Goal: Transaction & Acquisition: Purchase product/service

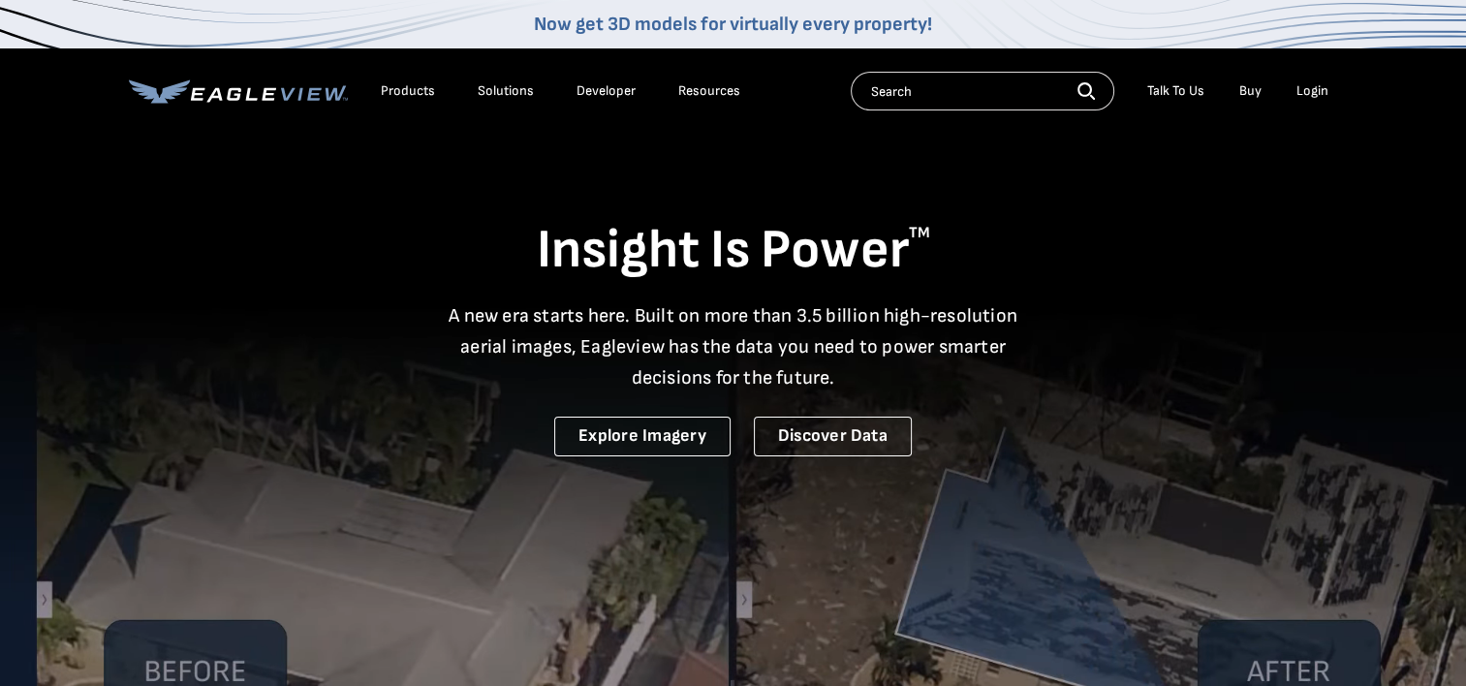
click at [1314, 99] on div "Login" at bounding box center [1312, 90] width 32 height 17
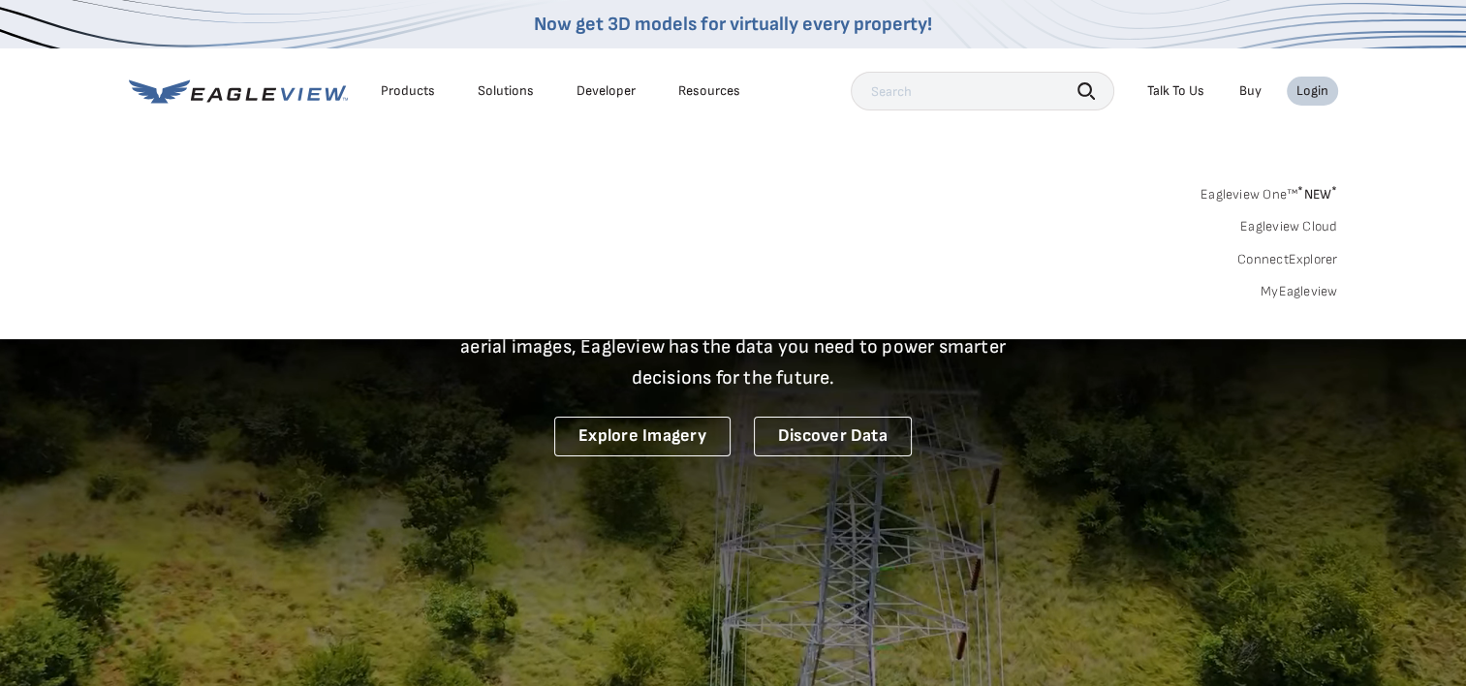
click at [1307, 295] on link "MyEagleview" at bounding box center [1299, 291] width 78 height 17
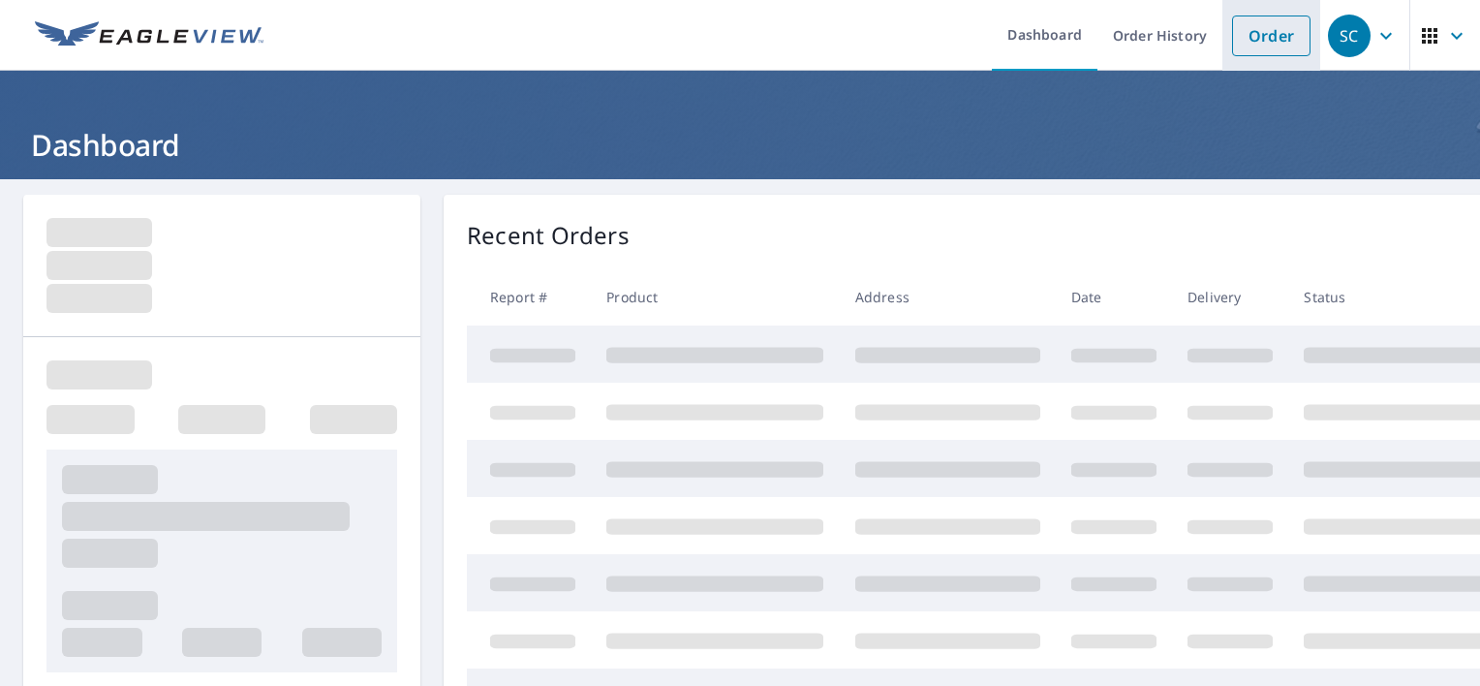
click at [1254, 47] on link "Order" at bounding box center [1271, 36] width 78 height 41
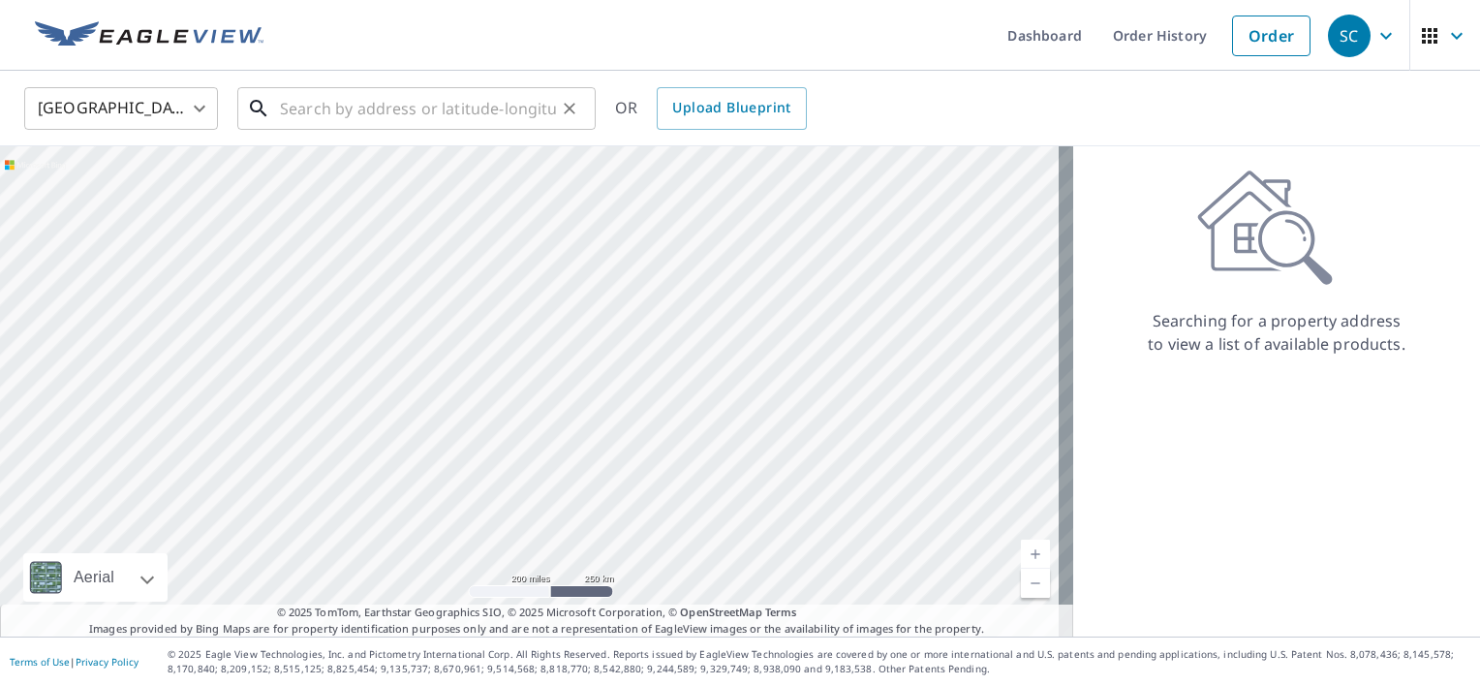
click at [476, 105] on input "text" at bounding box center [418, 108] width 276 height 54
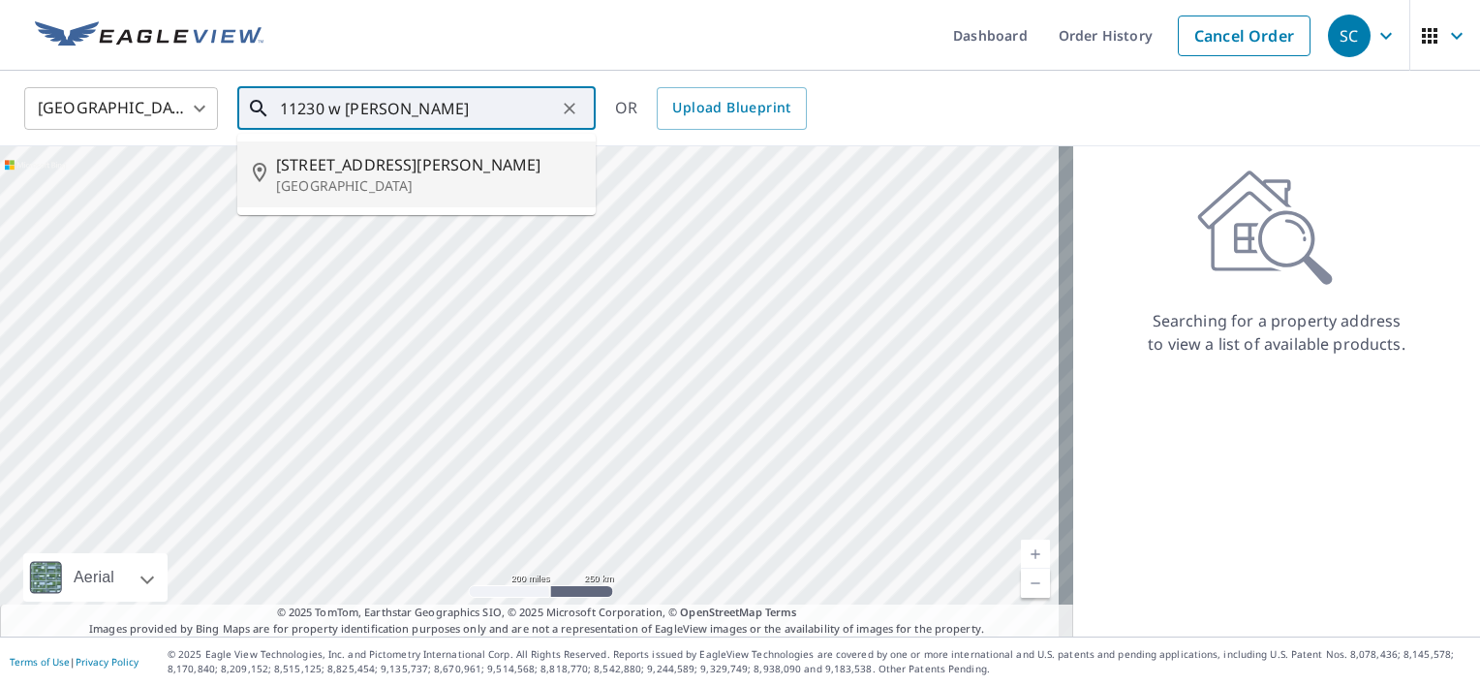
click at [426, 176] on p "[GEOGRAPHIC_DATA]" at bounding box center [428, 185] width 304 height 19
type input "[STREET_ADDRESS][PERSON_NAME][PERSON_NAME]"
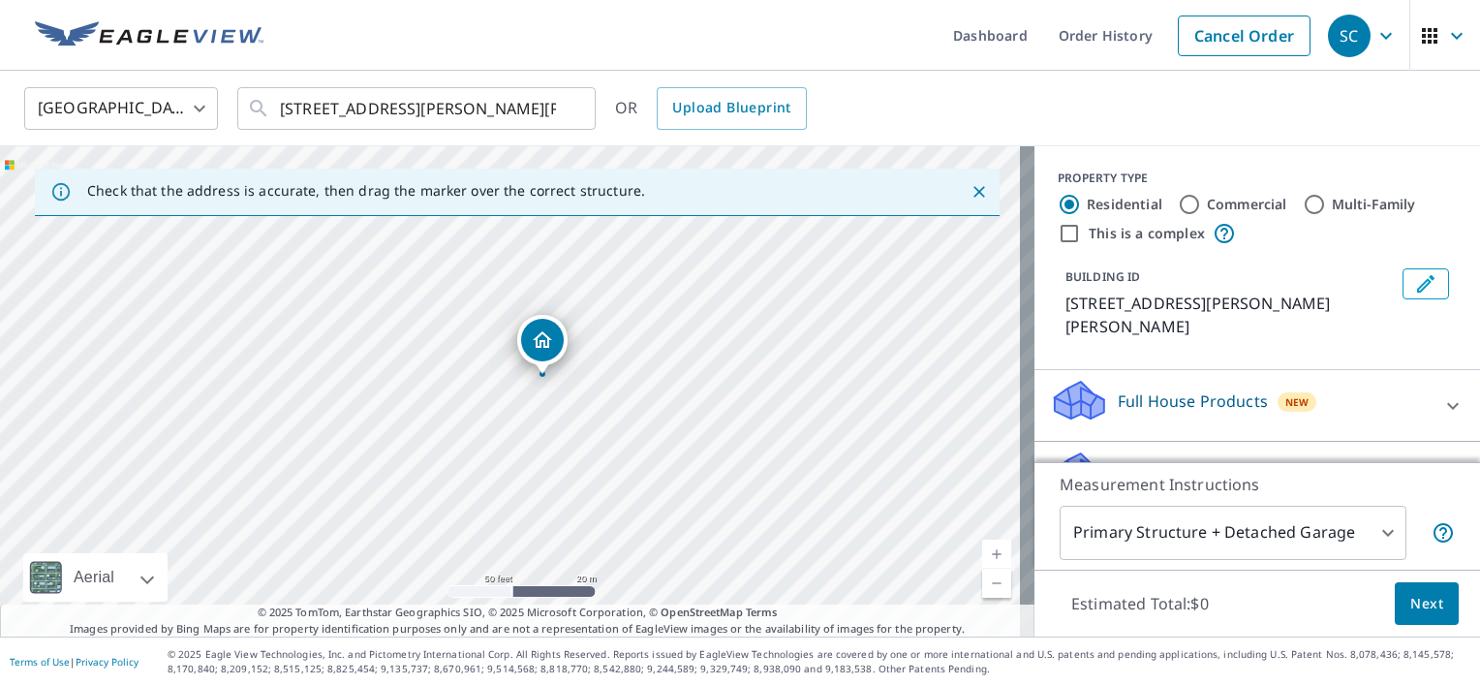
drag, startPoint x: 529, startPoint y: 307, endPoint x: 543, endPoint y: 330, distance: 26.9
click at [1180, 450] on div "Roof Products New" at bounding box center [1240, 477] width 380 height 55
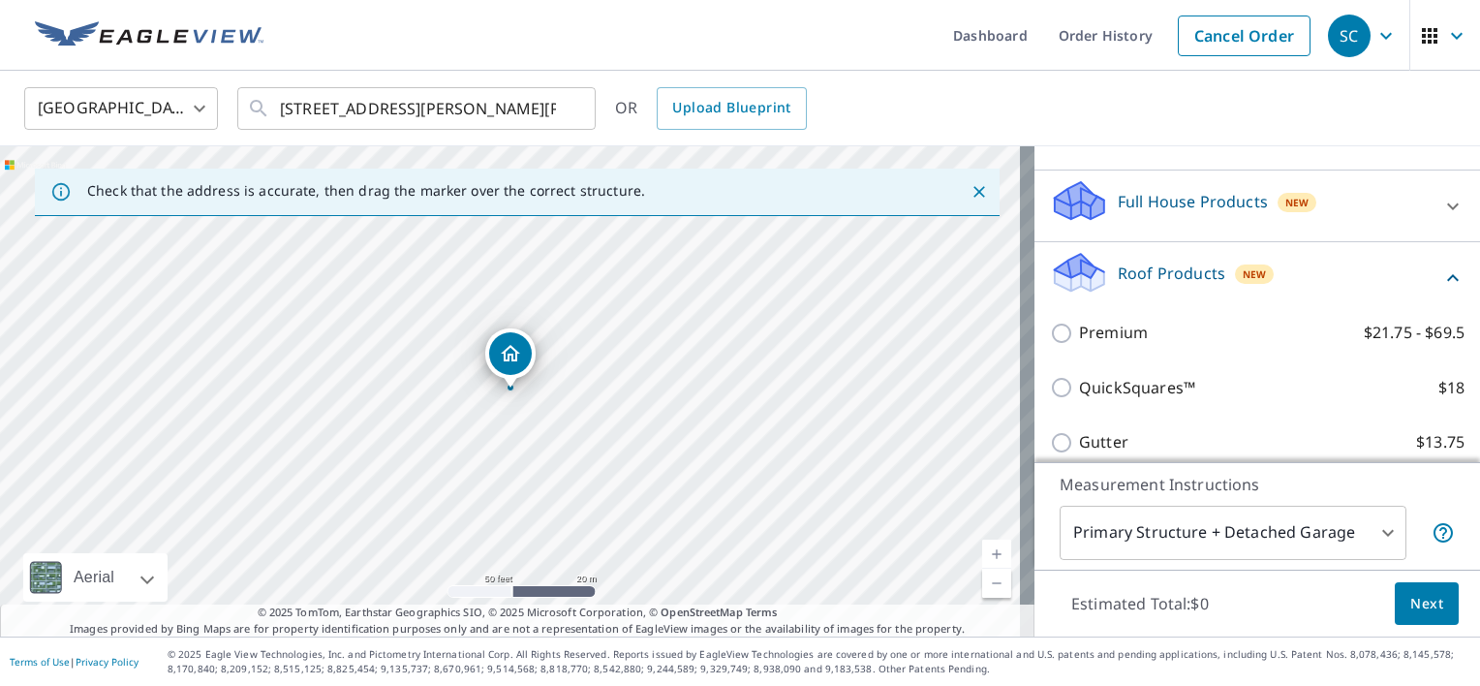
scroll to position [201, 0]
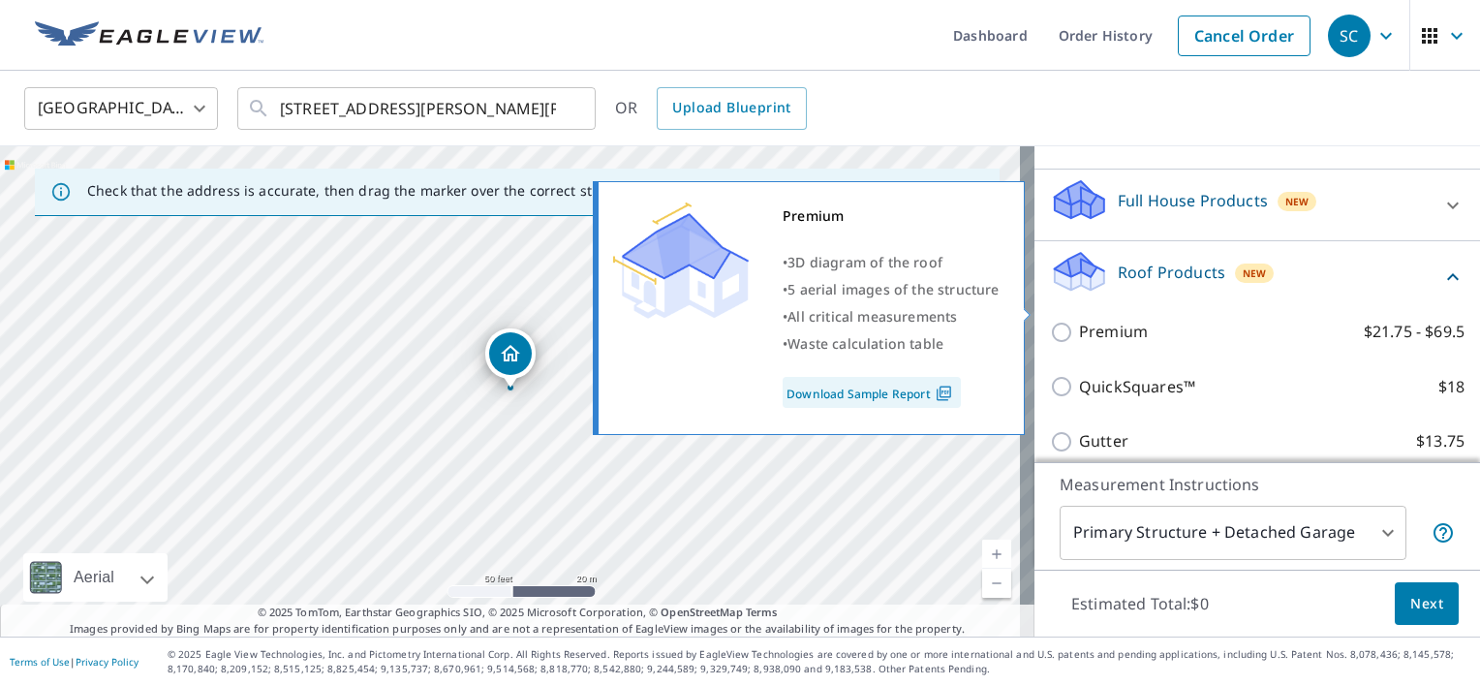
click at [1120, 320] on p "Premium" at bounding box center [1113, 332] width 69 height 24
click at [1079, 321] on input "Premium $21.75 - $69.5" at bounding box center [1064, 332] width 29 height 23
checkbox input "true"
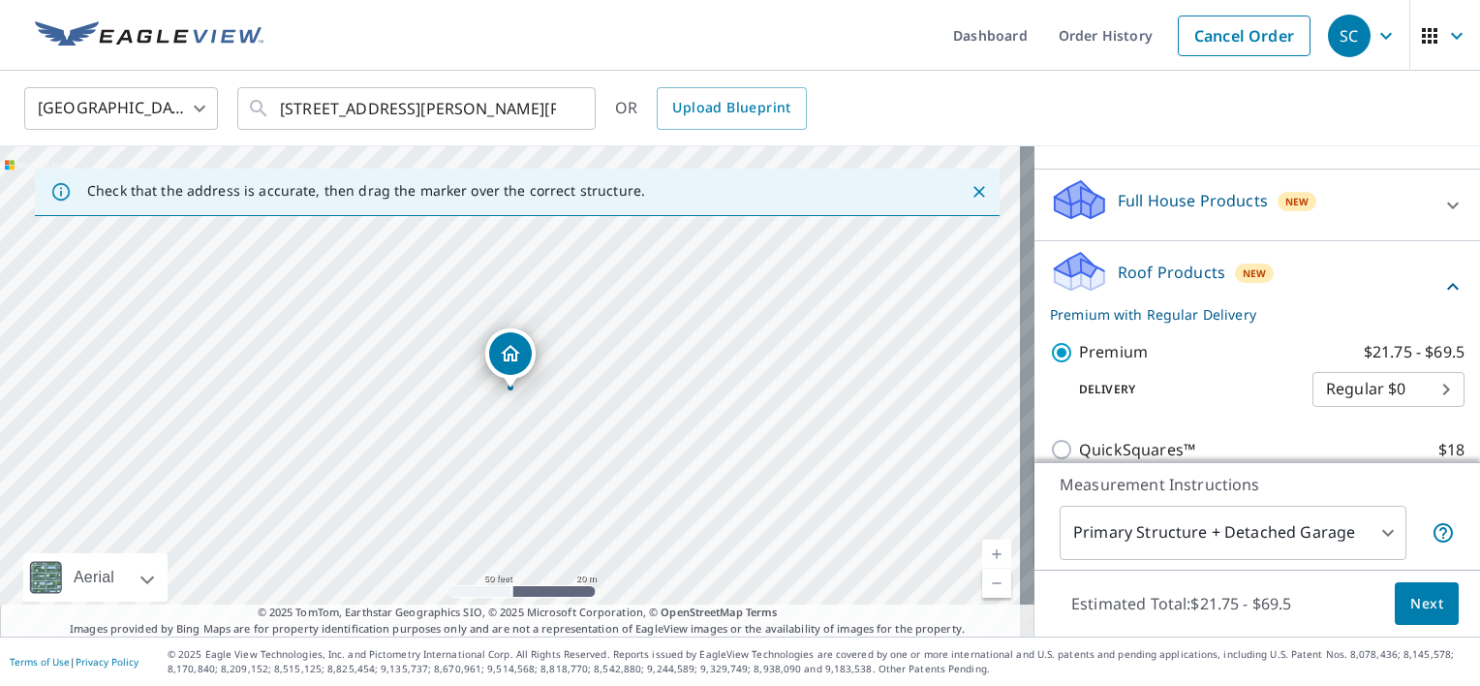
click at [1411, 599] on span "Next" at bounding box center [1427, 604] width 33 height 24
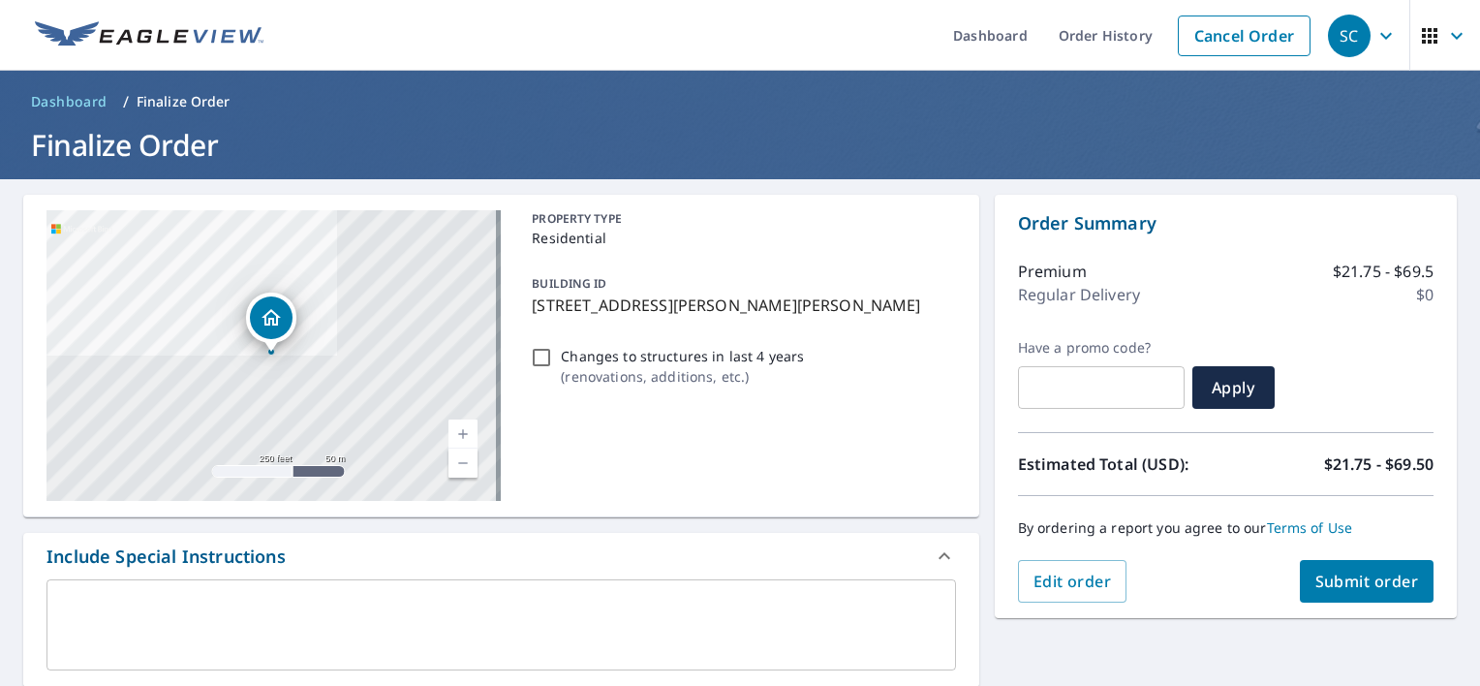
click at [1345, 576] on span "Submit order" at bounding box center [1368, 581] width 104 height 21
